Goal: Communication & Community: Answer question/provide support

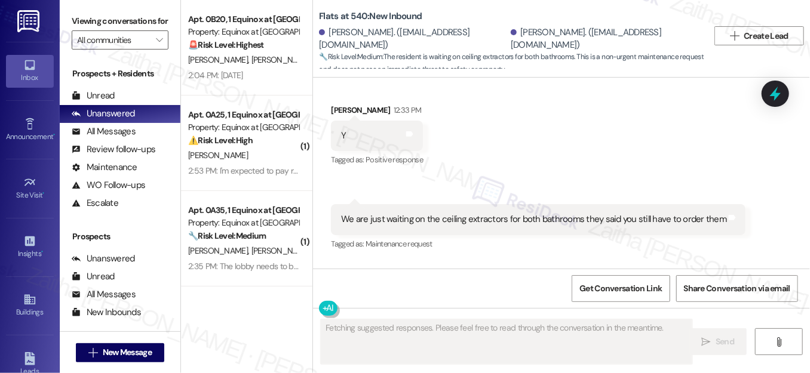
scroll to position [127, 0]
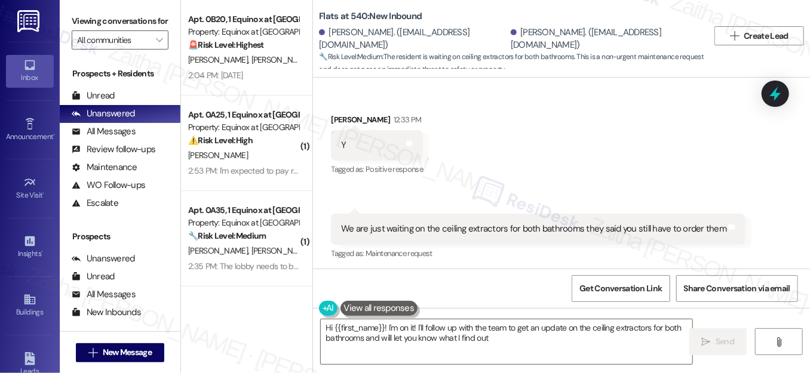
type textarea "Hi {{first_name}}! I'm on it! I'll follow up with the team to get an update on …"
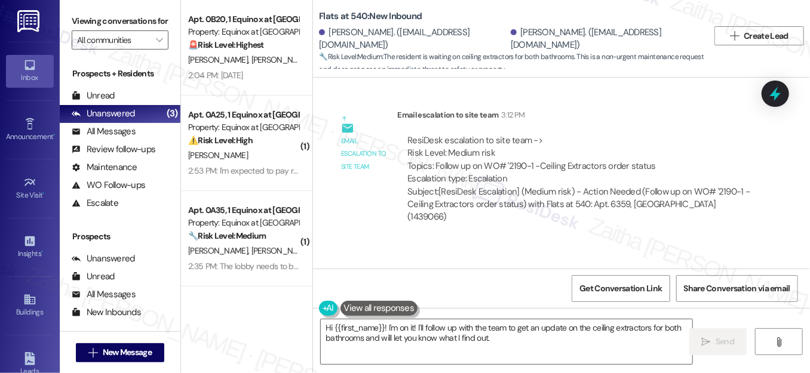
scroll to position [727, 0]
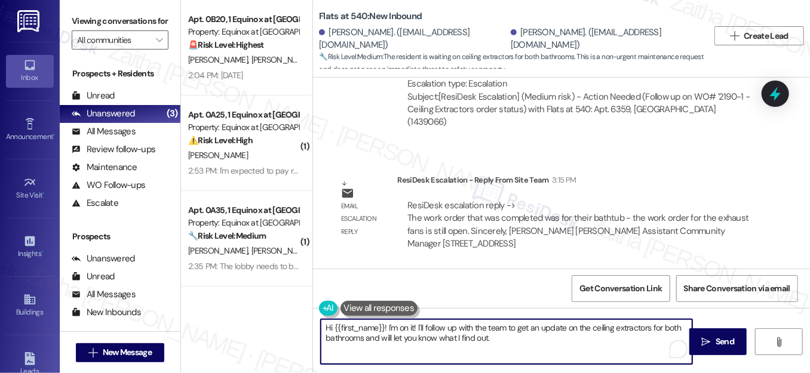
drag, startPoint x: 321, startPoint y: 330, endPoint x: 531, endPoint y: 334, distance: 209.1
click at [531, 334] on textarea "Hi {{first_name}}! I'm on it! I'll follow up with the team to get an update on …" at bounding box center [507, 342] width 372 height 45
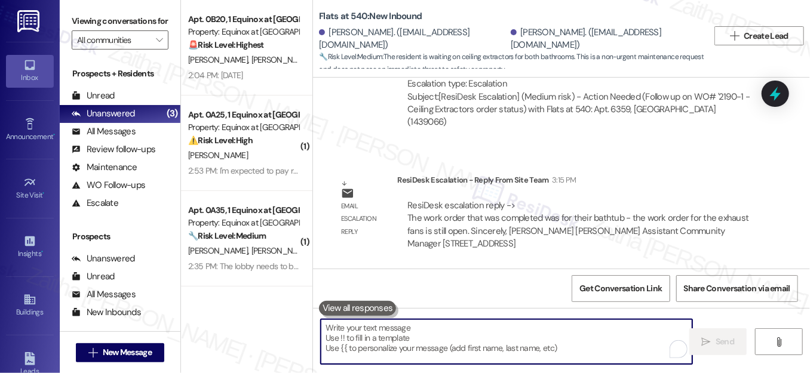
click at [364, 332] on textarea "To enrich screen reader interactions, please activate Accessibility in Grammarl…" at bounding box center [507, 342] width 372 height 45
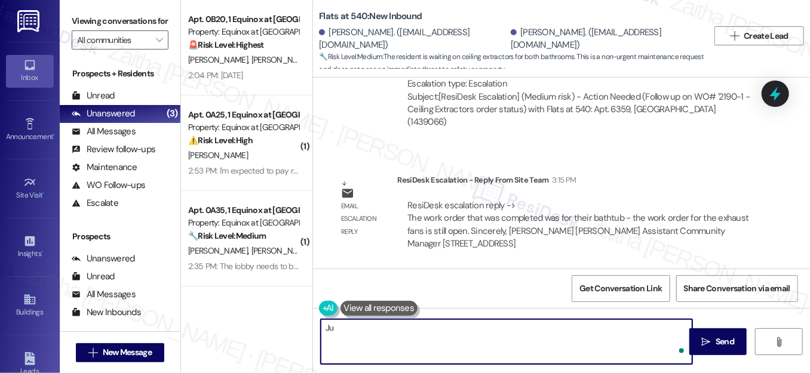
type textarea "J"
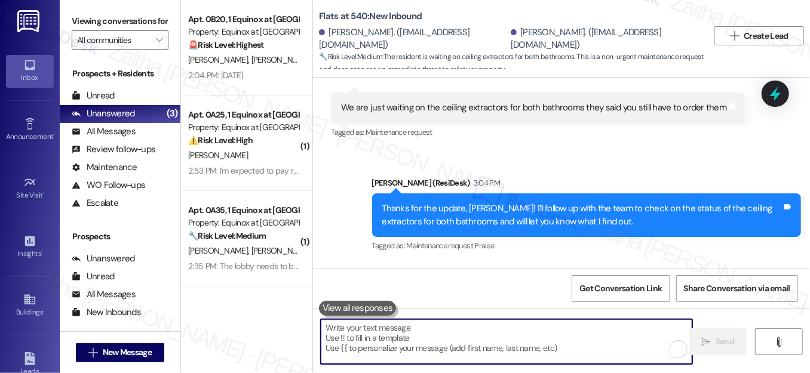
scroll to position [238, 0]
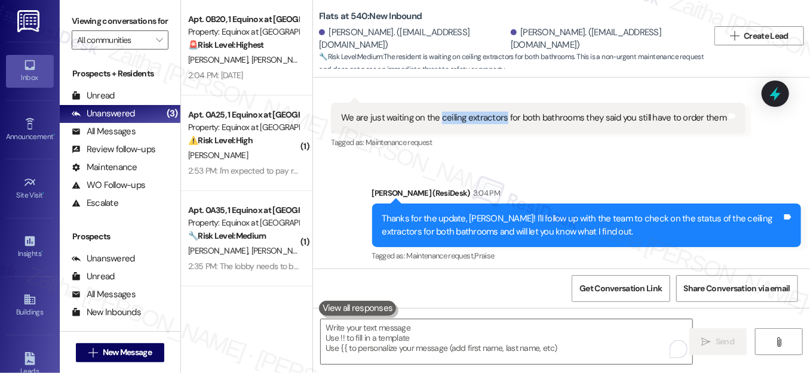
drag, startPoint x: 436, startPoint y: 115, endPoint x: 499, endPoint y: 121, distance: 63.0
click at [499, 121] on div "We are just waiting on the ceiling extractors for both bathrooms they said you …" at bounding box center [533, 118] width 385 height 13
copy div "ceiling extractors"
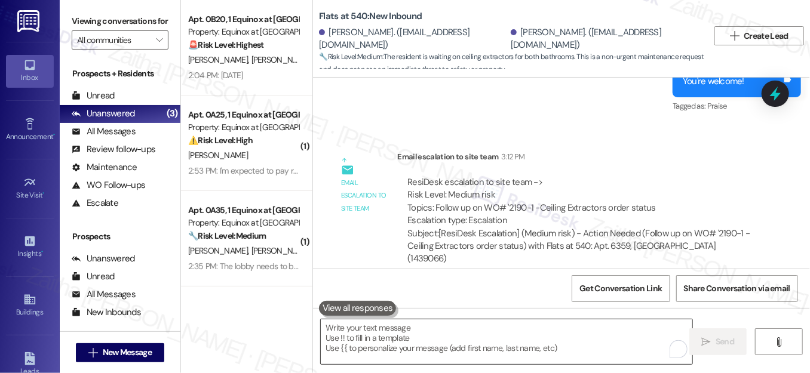
scroll to position [673, 0]
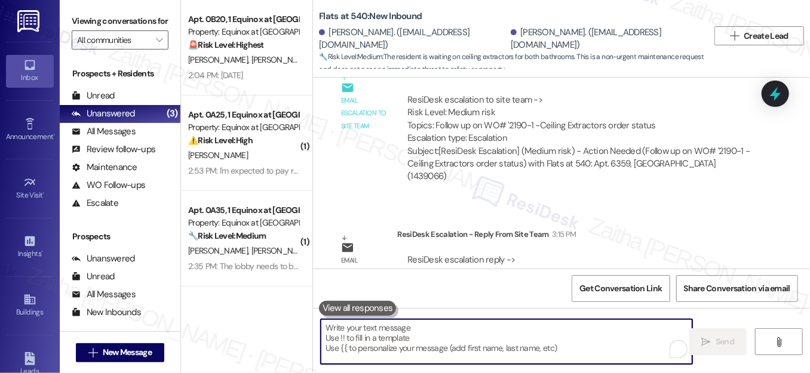
click at [421, 342] on textarea "To enrich screen reader interactions, please activate Accessibility in Grammarl…" at bounding box center [507, 342] width 372 height 45
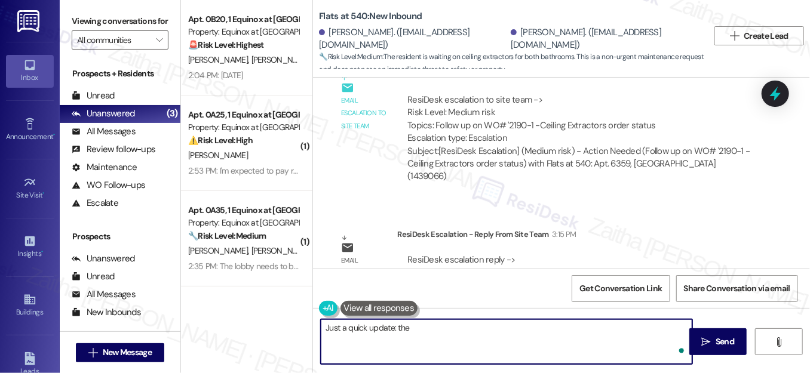
paste textarea "ceiling extractors"
click at [409, 326] on textarea "Just a quick update: the ceiling extractors" at bounding box center [507, 342] width 372 height 45
click at [543, 329] on textarea "Just a quick update: the work order for ceiling extractors" at bounding box center [507, 342] width 372 height 45
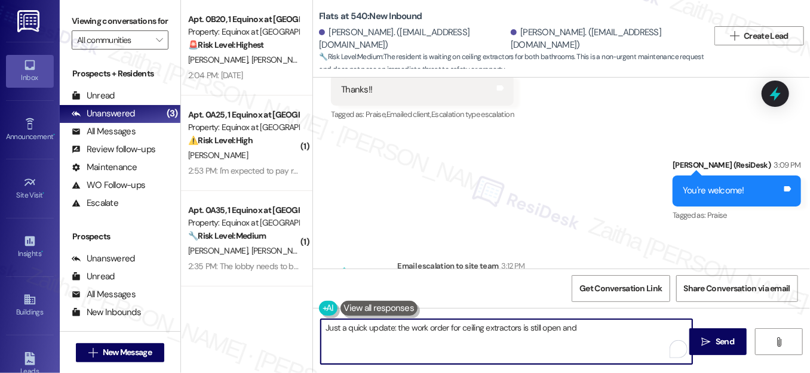
scroll to position [565, 0]
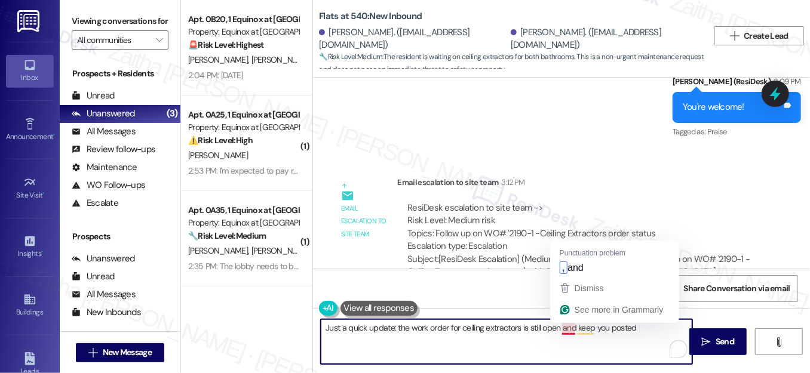
click at [571, 329] on textarea "Just a quick update: the work order for ceiling extractors is still open and ke…" at bounding box center [507, 342] width 372 height 45
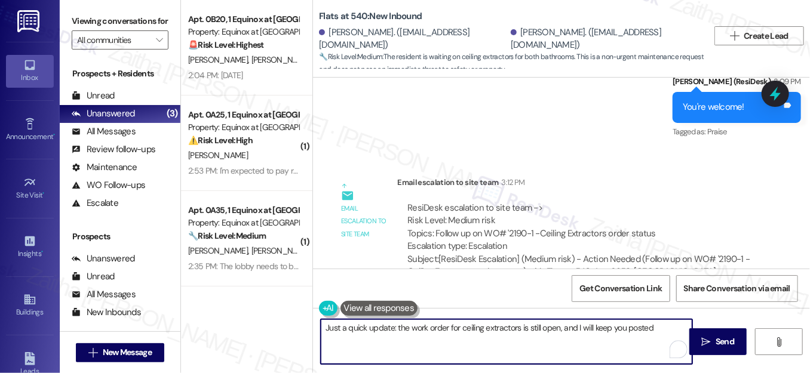
click at [653, 331] on textarea "Just a quick update: the work order for ceiling extractors is still open, and I…" at bounding box center [507, 342] width 372 height 45
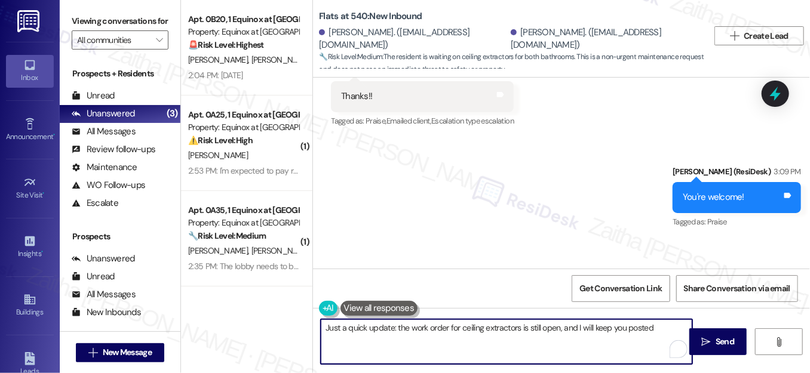
scroll to position [402, 0]
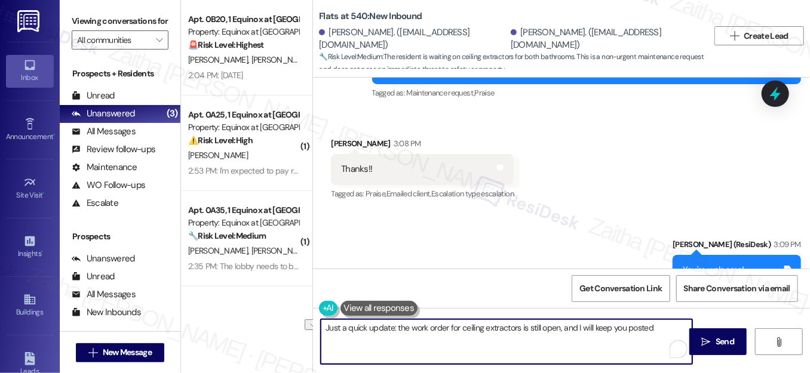
drag, startPoint x: 326, startPoint y: 326, endPoint x: 660, endPoint y: 334, distance: 334.1
click at [660, 334] on textarea "Just a quick update: the work order for ceiling extractors is still open, and I…" at bounding box center [507, 342] width 372 height 45
click at [406, 335] on textarea "Just a quick update: the work order for ceiling extractors is still open, and I…" at bounding box center [507, 342] width 372 height 45
drag, startPoint x: 406, startPoint y: 329, endPoint x: 657, endPoint y: 335, distance: 251.0
click at [656, 336] on textarea "Just a quick update: the work order for ceiling extractors is still open, and I…" at bounding box center [507, 342] width 372 height 45
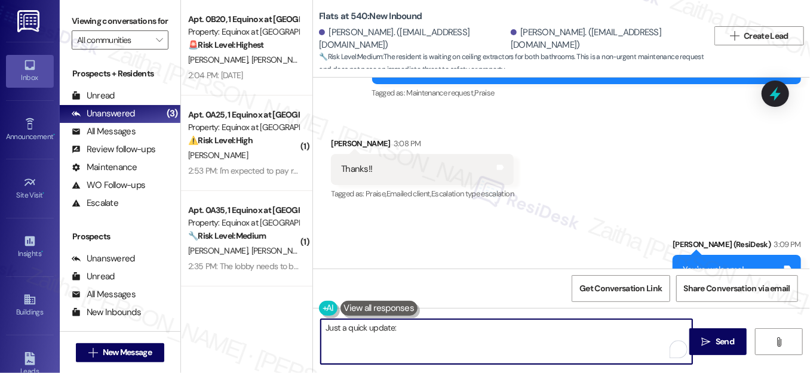
paste textarea "the ceiling extractor work order is still open, and I’ll let you know as soon a…"
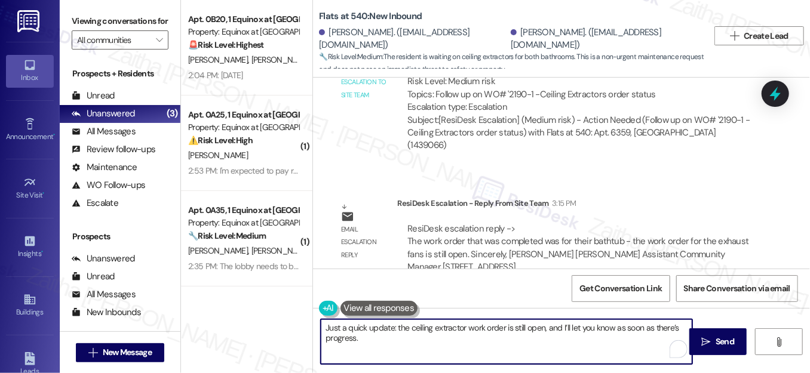
scroll to position [727, 0]
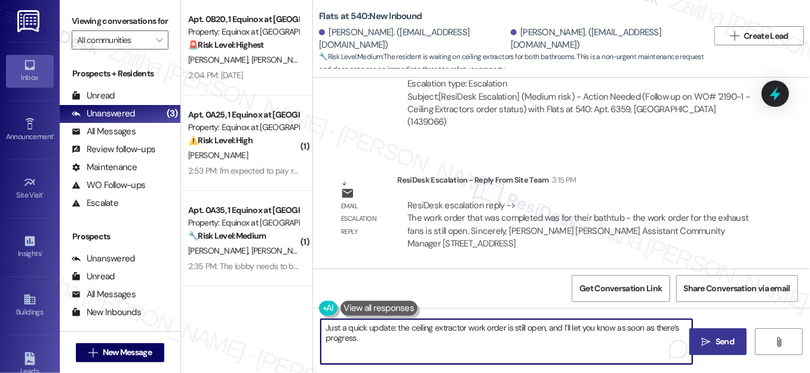
type textarea "Just a quick update: the ceiling extractor work order is still open, and I’ll l…"
click at [709, 338] on icon "" at bounding box center [706, 343] width 9 height 10
